Goal: Find specific page/section: Find specific page/section

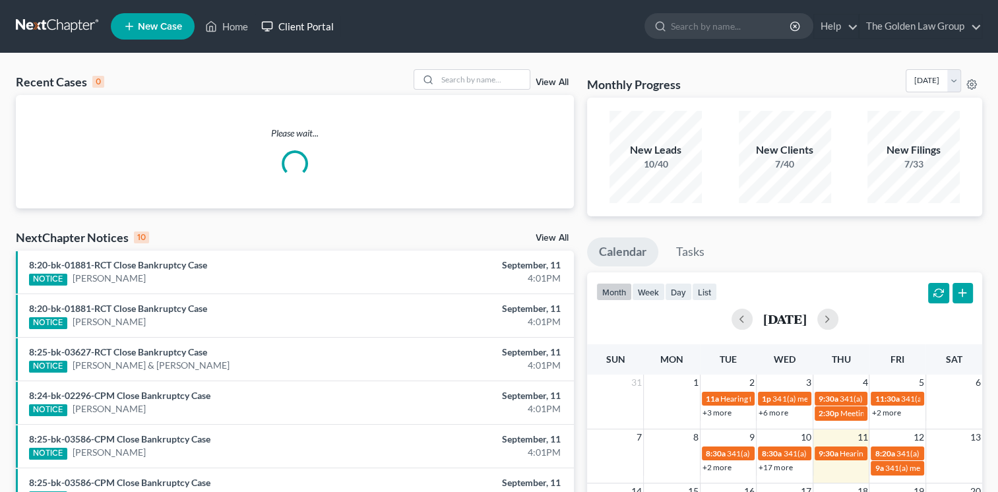
click at [333, 28] on link "Client Portal" at bounding box center [298, 27] width 86 height 24
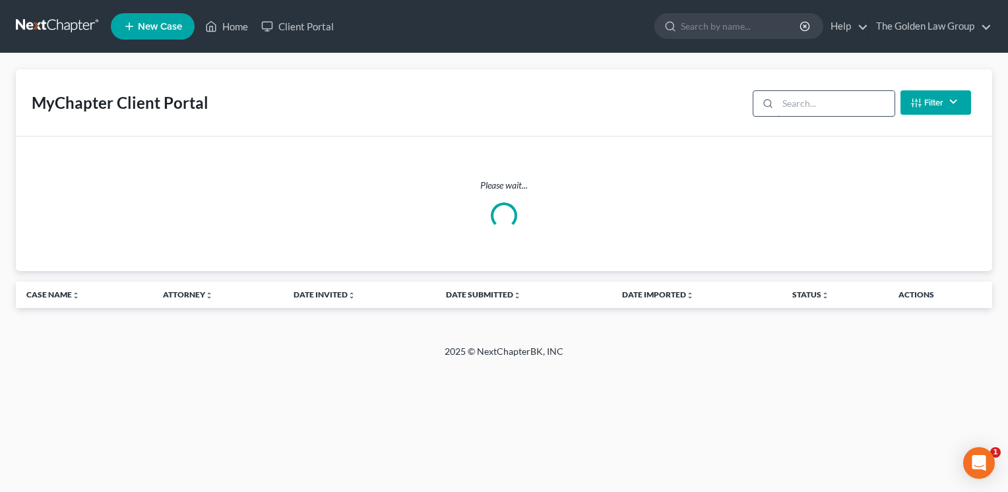
click at [790, 100] on input "search" at bounding box center [836, 103] width 117 height 25
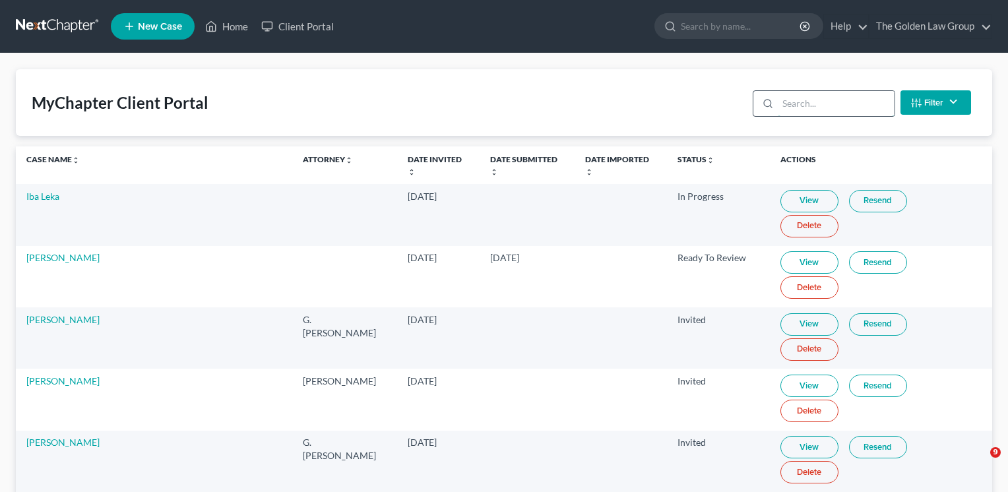
click at [789, 108] on input "search" at bounding box center [836, 103] width 117 height 25
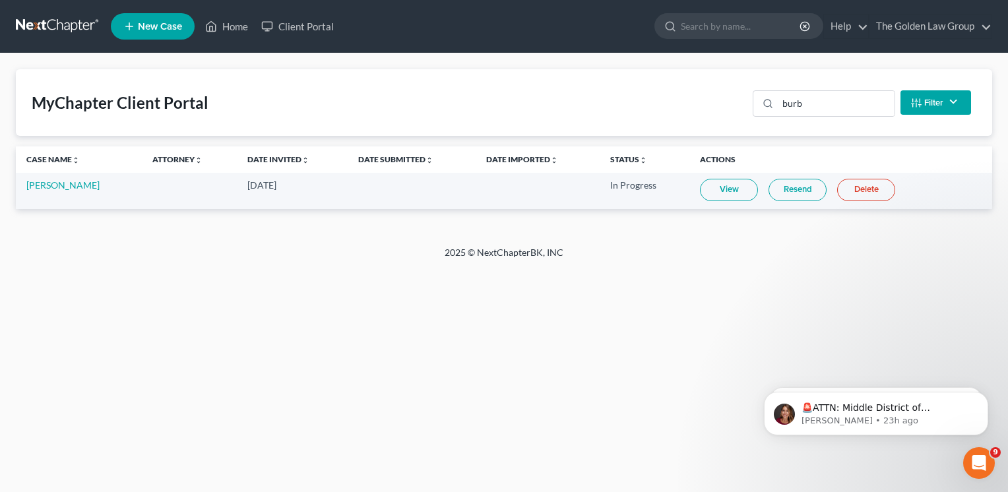
click at [742, 191] on link "View" at bounding box center [729, 190] width 58 height 22
click at [805, 100] on input "burb" at bounding box center [836, 103] width 117 height 25
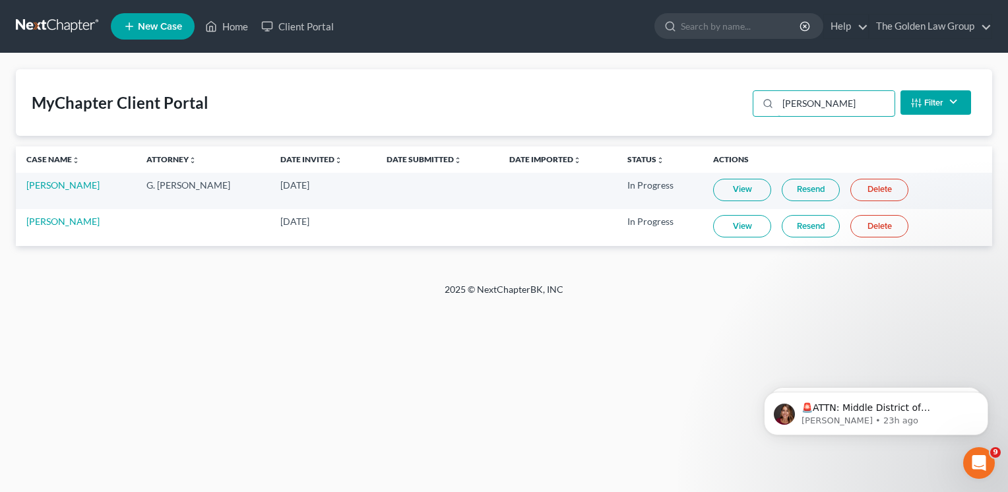
type input "[PERSON_NAME]"
click at [741, 227] on link "View" at bounding box center [742, 226] width 58 height 22
